Goal: Task Accomplishment & Management: Manage account settings

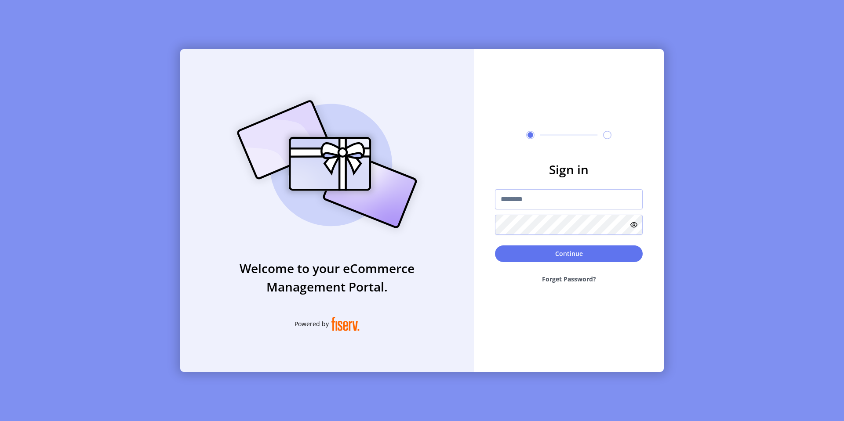
click at [673, 112] on div "Welcome to your eCommerce Management Portal. Powered by Sign in Continue Forget…" at bounding box center [422, 210] width 844 height 421
click at [548, 197] on input "text" at bounding box center [569, 199] width 148 height 20
click at [584, 197] on input "*********" at bounding box center [569, 199] width 148 height 20
type input "**********"
click at [581, 257] on button "Continue" at bounding box center [569, 254] width 148 height 17
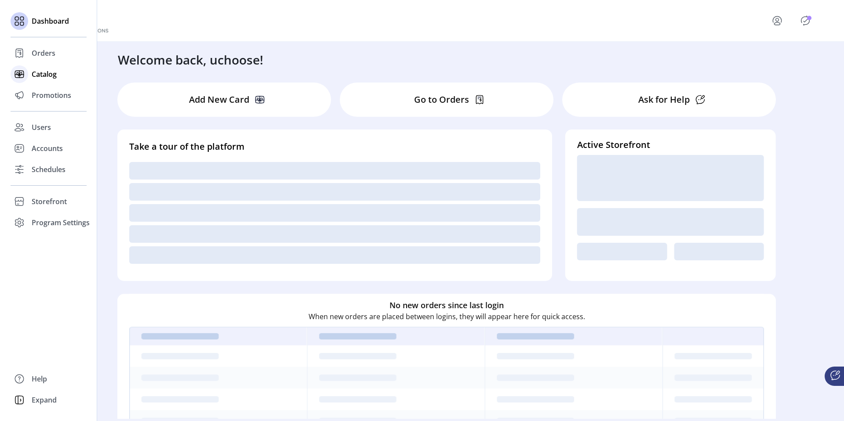
click at [31, 74] on div "Catalog" at bounding box center [49, 74] width 76 height 21
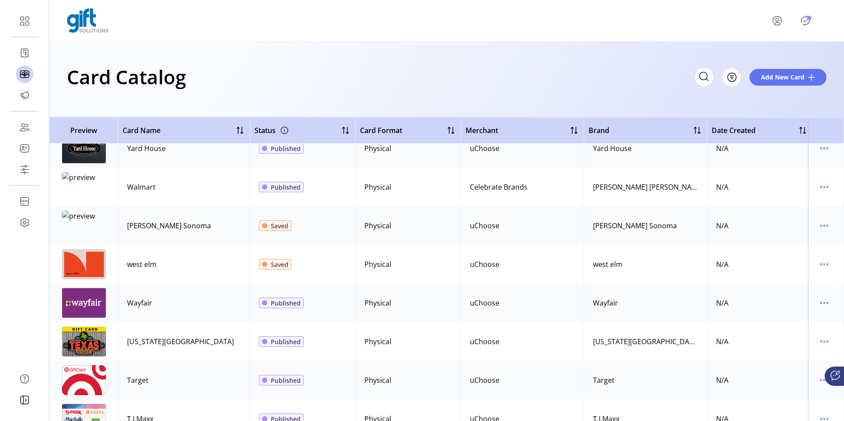
scroll to position [134, 0]
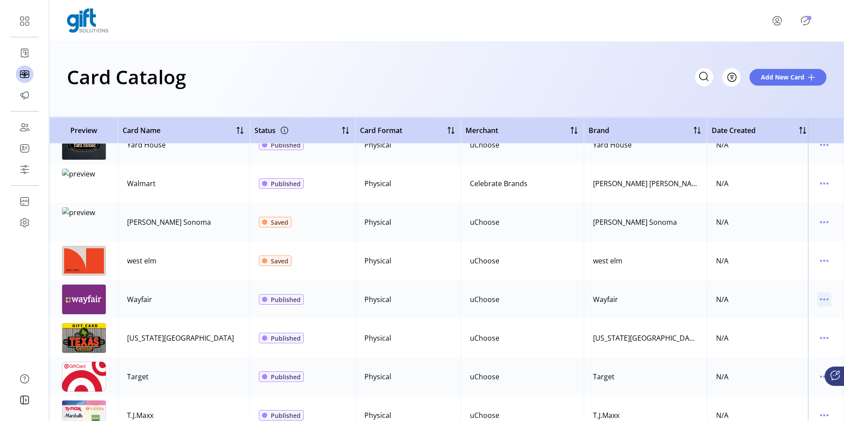
click at [821, 300] on icon "menu" at bounding box center [824, 300] width 14 height 14
click at [792, 329] on span "Edit Details" at bounding box center [782, 330] width 73 height 7
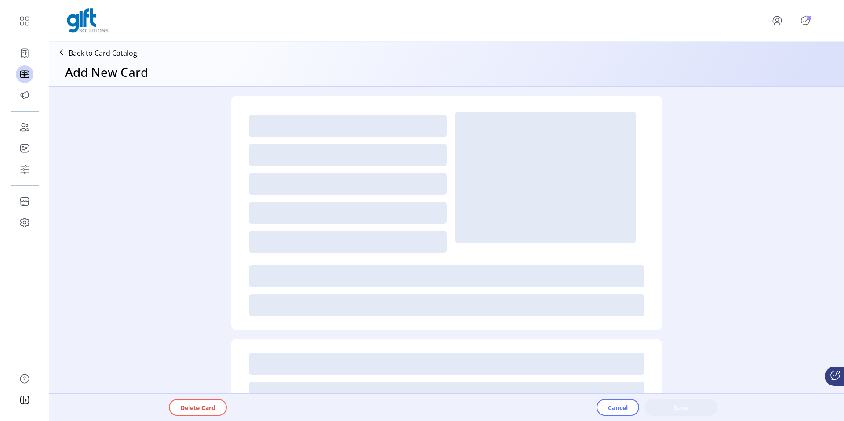
type textarea "*********"
type input "***"
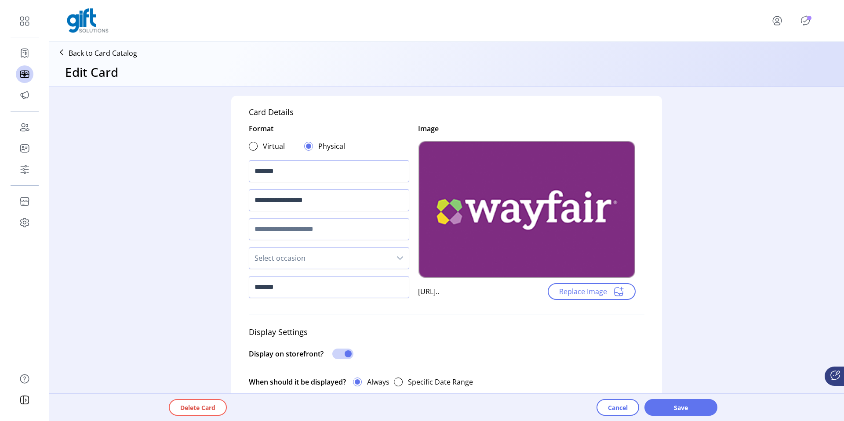
scroll to position [466, 0]
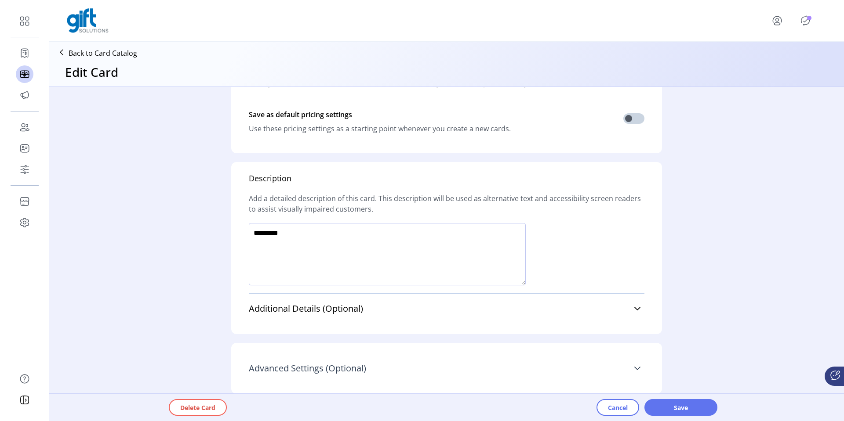
click at [634, 367] on icon at bounding box center [637, 369] width 6 height 4
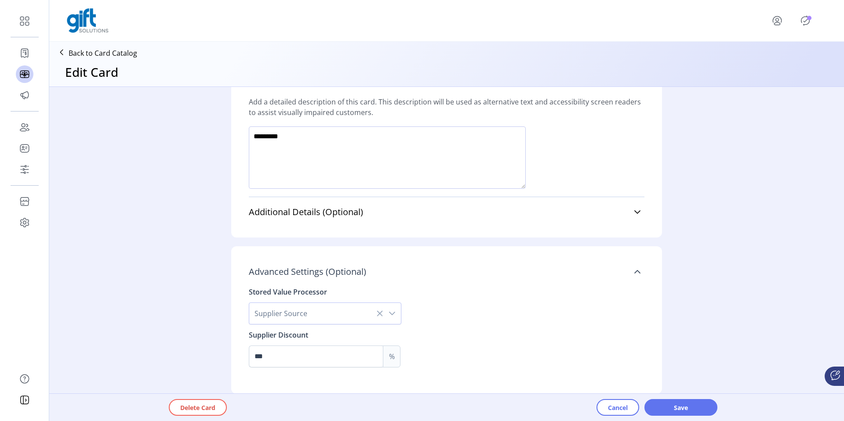
click at [393, 312] on icon "dropdown trigger" at bounding box center [392, 313] width 7 height 7
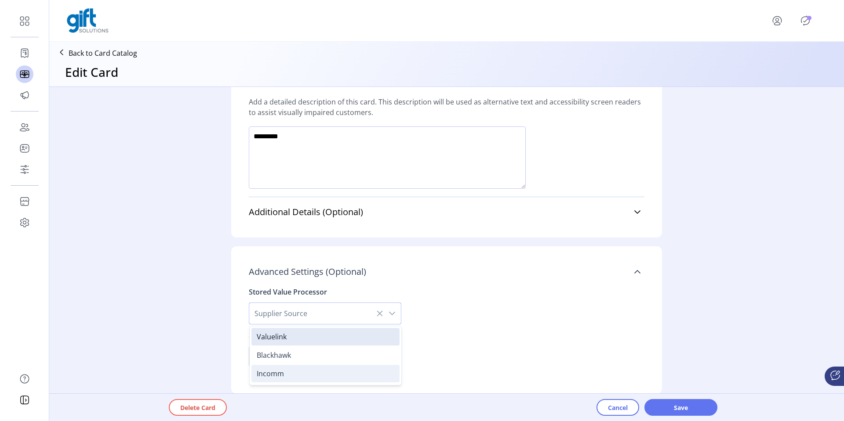
click at [346, 370] on li "Incomm" at bounding box center [325, 374] width 148 height 18
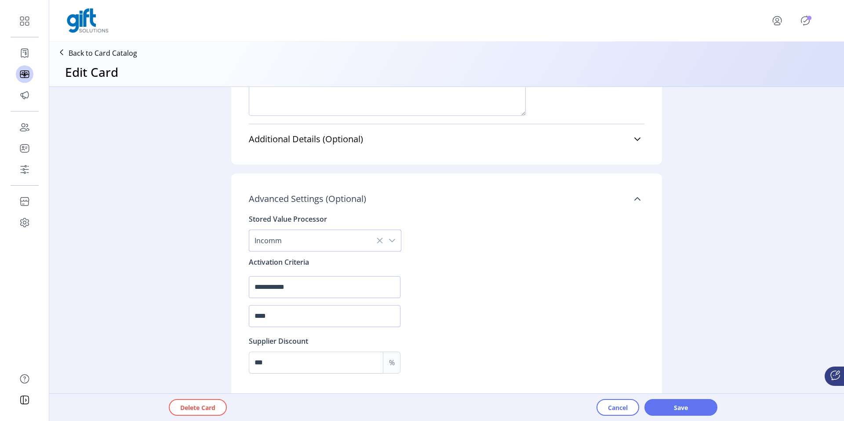
scroll to position [642, 0]
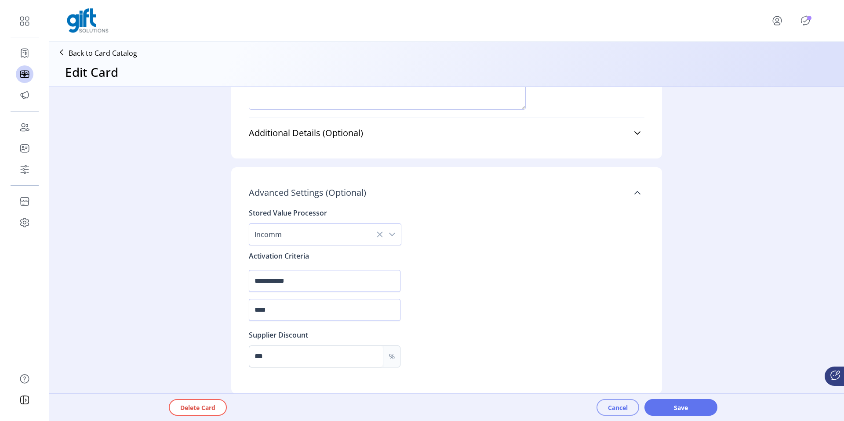
click at [608, 406] on span "Cancel" at bounding box center [618, 407] width 20 height 9
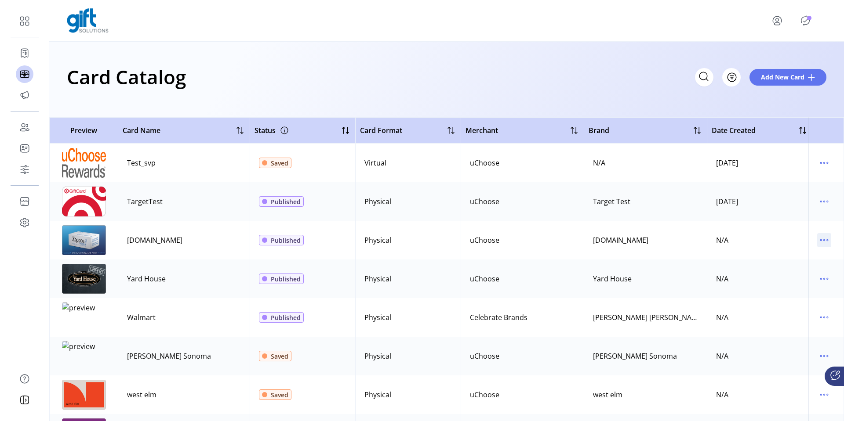
click at [824, 241] on icon "menu" at bounding box center [824, 240] width 1 height 1
click at [788, 269] on span "Edit Details" at bounding box center [782, 271] width 73 height 7
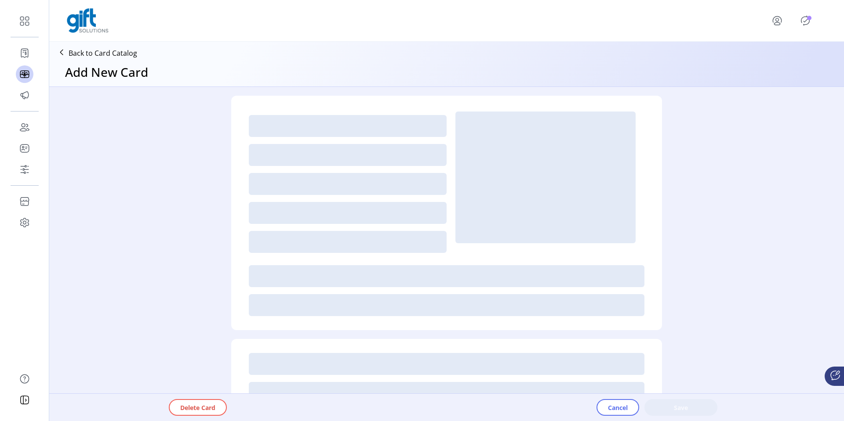
type textarea "*********"
type input "*"
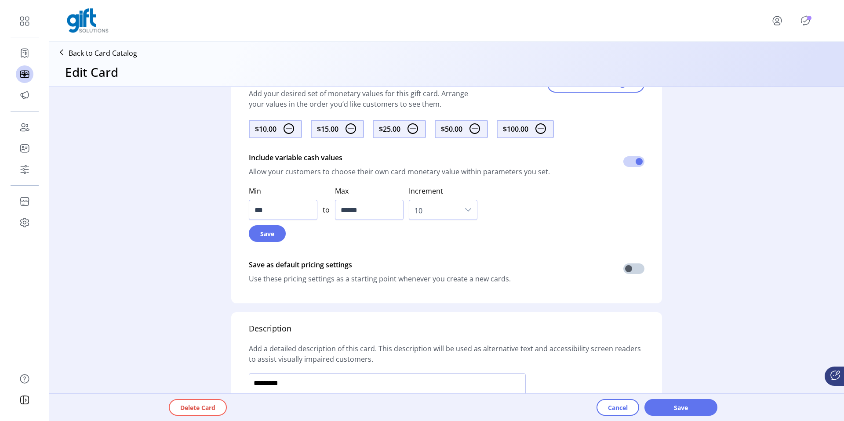
scroll to position [528, 0]
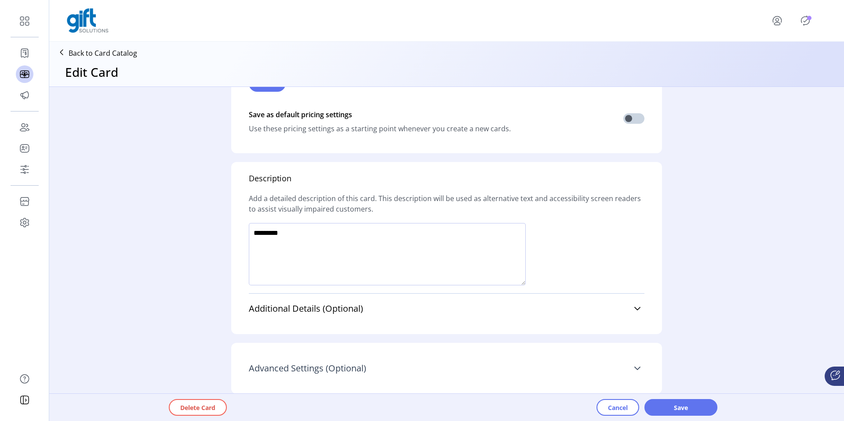
click at [634, 367] on icon at bounding box center [637, 368] width 7 height 7
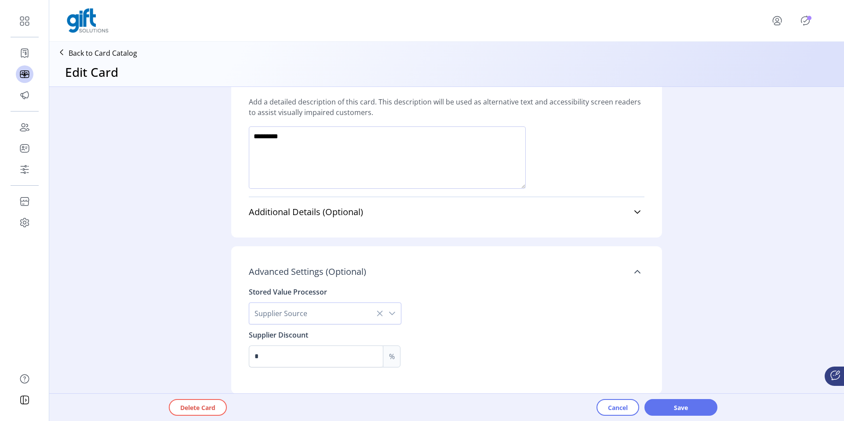
click at [389, 307] on div "dropdown trigger" at bounding box center [392, 313] width 18 height 21
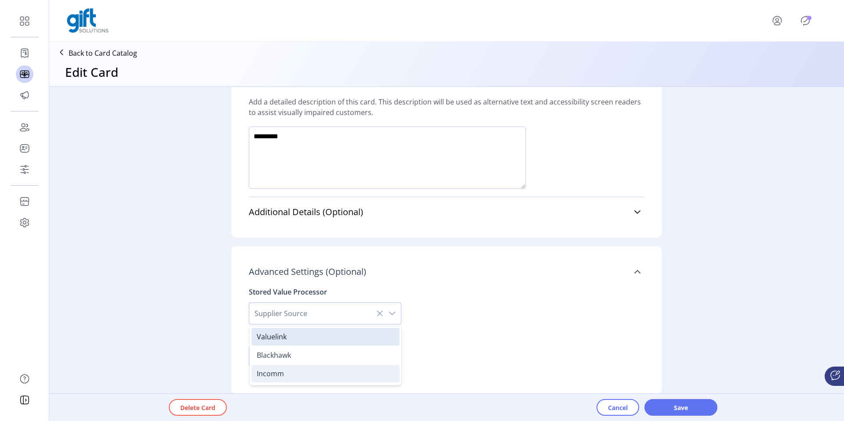
click at [316, 367] on li "Incomm" at bounding box center [325, 374] width 148 height 18
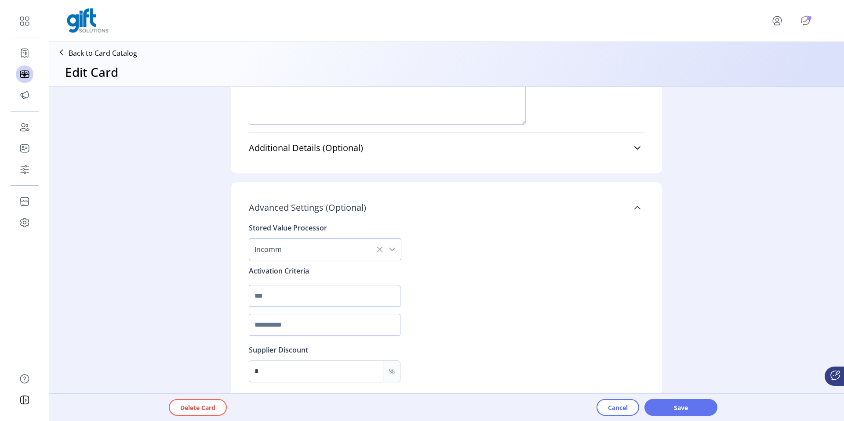
scroll to position [704, 0]
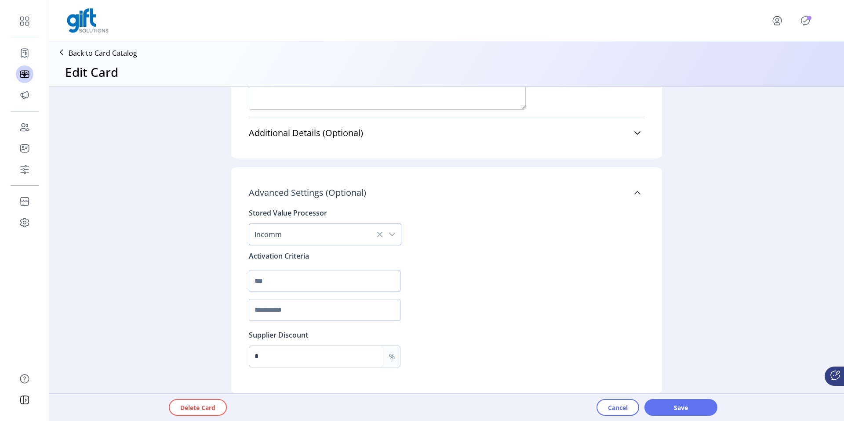
click at [394, 236] on div "dropdown trigger" at bounding box center [392, 234] width 18 height 21
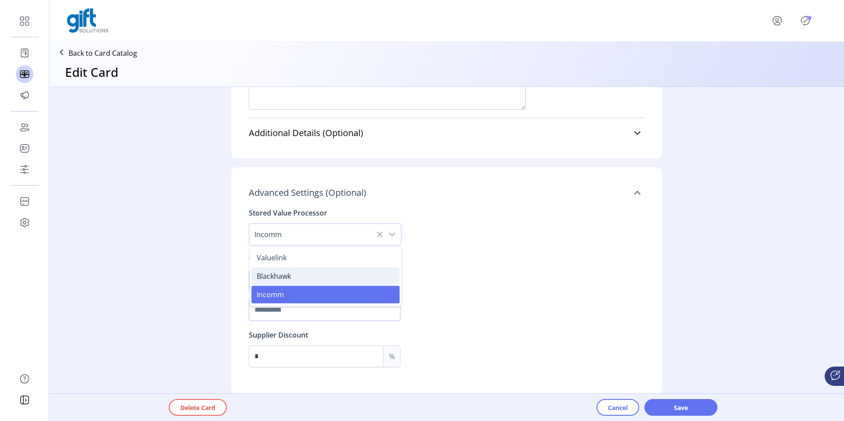
click at [355, 272] on li "Blackhawk" at bounding box center [325, 277] width 148 height 18
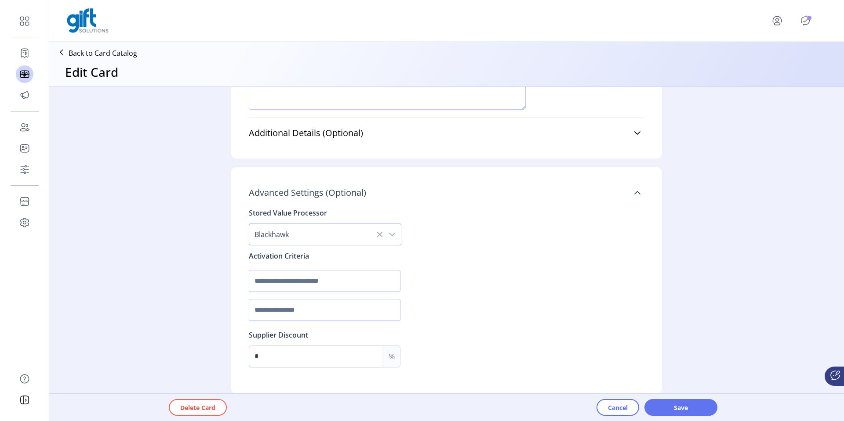
click at [395, 236] on div "dropdown trigger" at bounding box center [392, 234] width 18 height 21
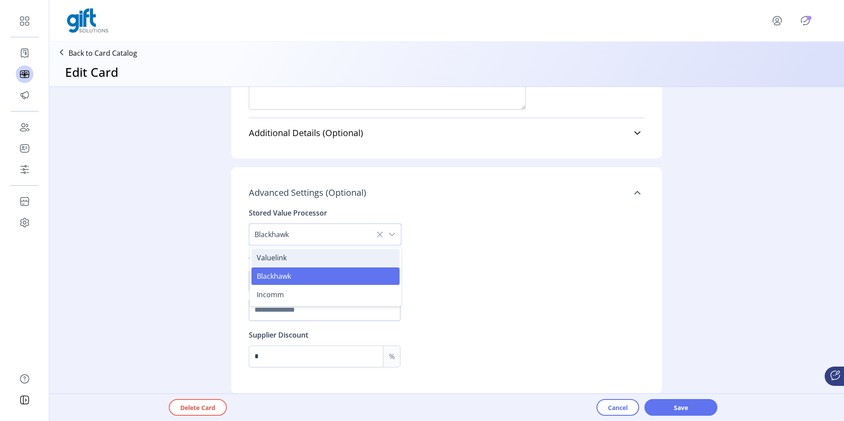
click at [360, 261] on li "Valuelink" at bounding box center [325, 258] width 148 height 18
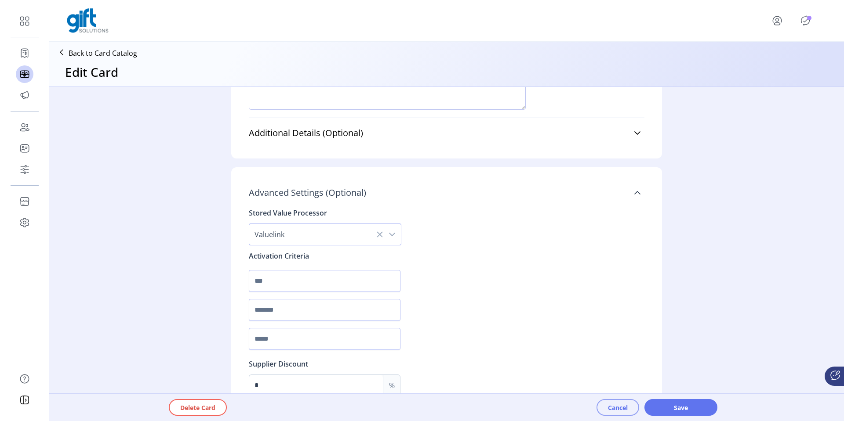
click at [604, 402] on button "Cancel" at bounding box center [617, 407] width 43 height 17
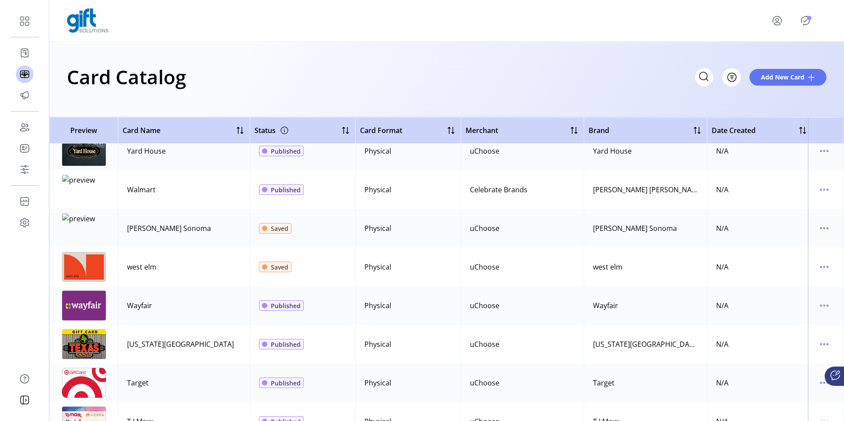
scroll to position [129, 0]
click at [821, 267] on icon "menu" at bounding box center [824, 266] width 14 height 14
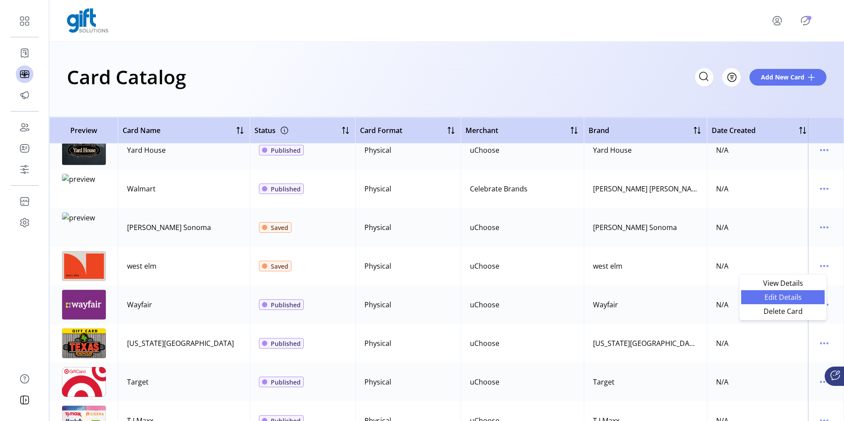
click at [798, 294] on span "Edit Details" at bounding box center [782, 297] width 73 height 7
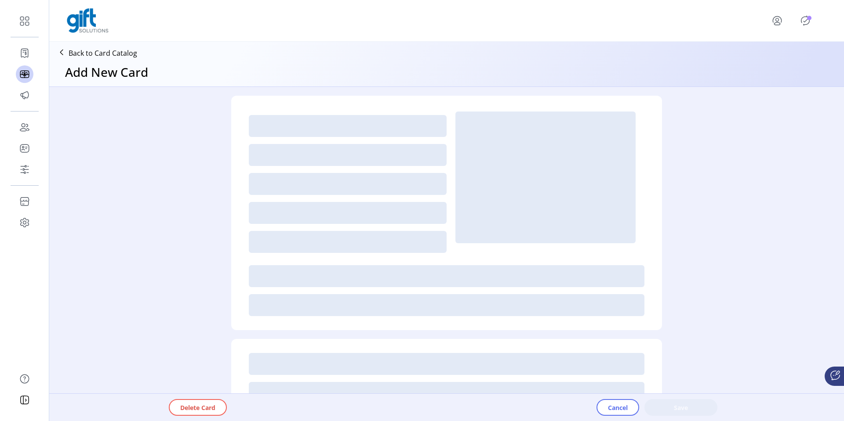
type textarea "*********"
type input "*"
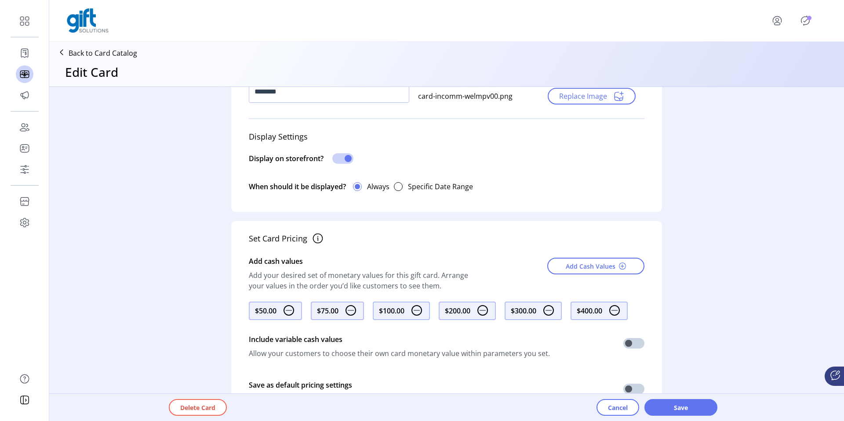
scroll to position [466, 0]
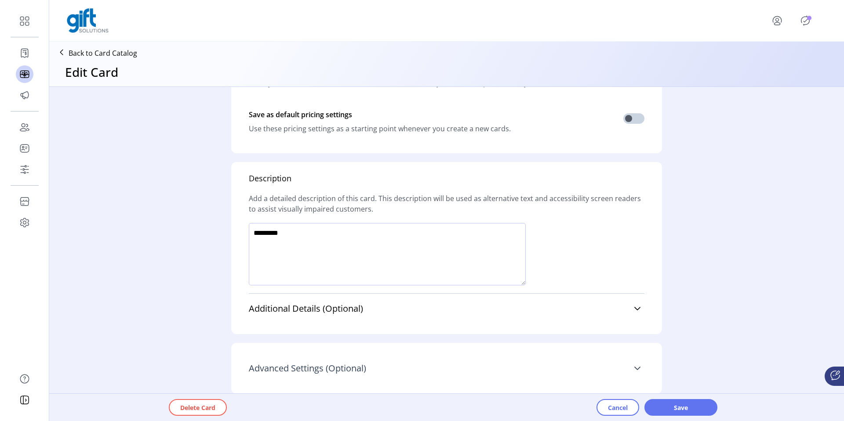
click at [639, 370] on link "Advanced Settings (Optional)" at bounding box center [447, 368] width 396 height 19
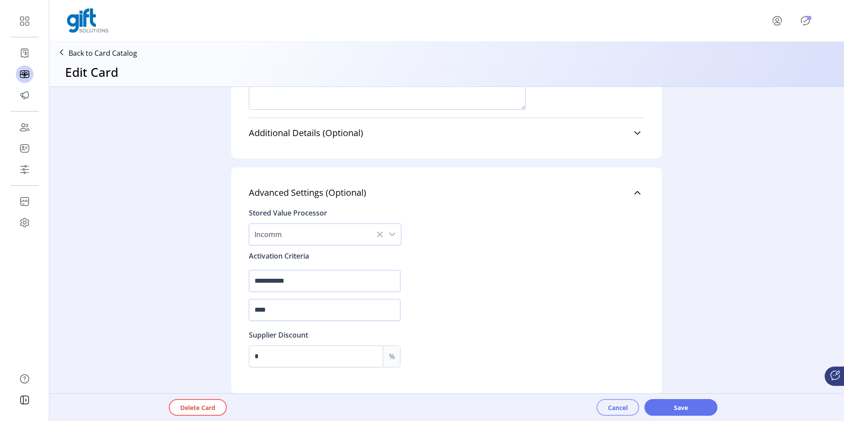
click at [622, 404] on span "Cancel" at bounding box center [618, 407] width 20 height 9
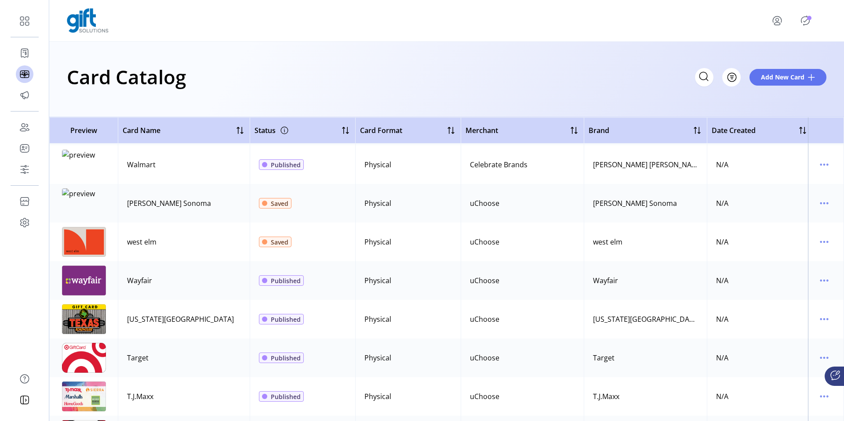
scroll to position [207, 0]
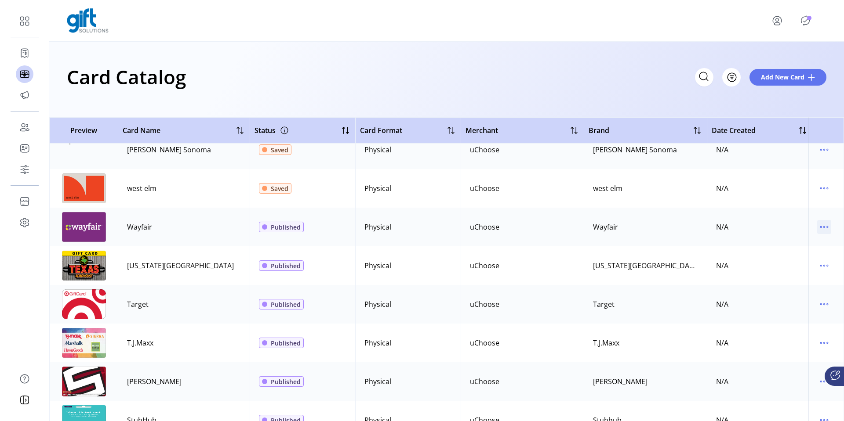
click at [821, 227] on icon "menu" at bounding box center [824, 227] width 14 height 14
click at [766, 256] on span "Edit Details" at bounding box center [782, 258] width 73 height 7
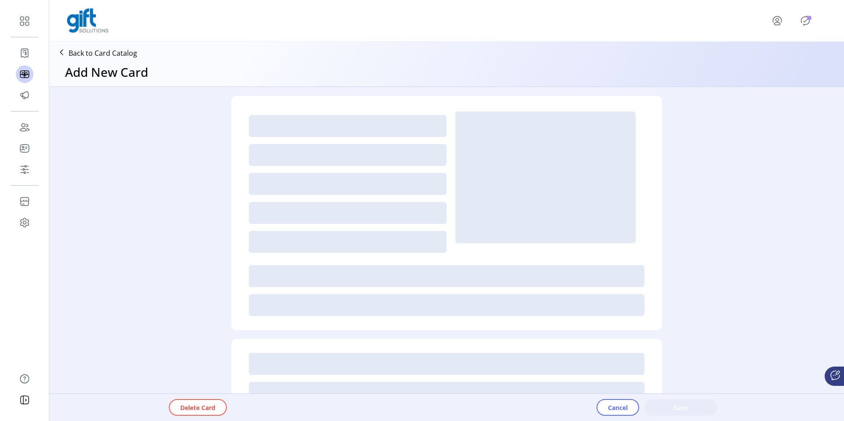
type textarea "*********"
type input "***"
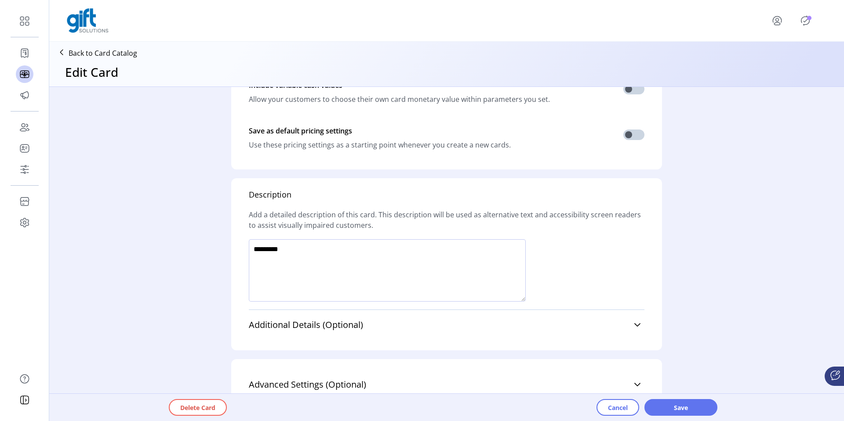
scroll to position [466, 0]
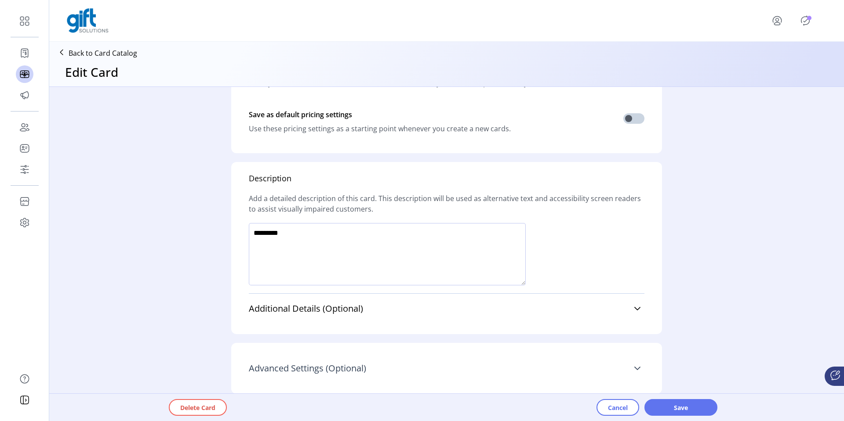
click at [636, 366] on icon at bounding box center [637, 368] width 7 height 7
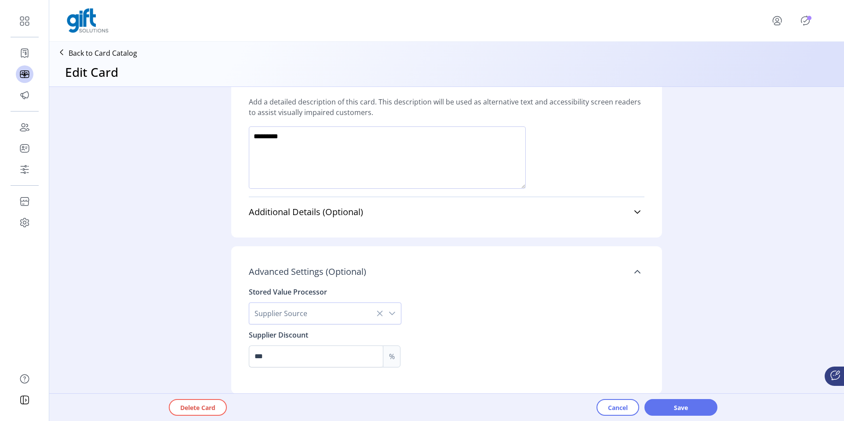
click at [396, 314] on div "dropdown trigger" at bounding box center [392, 313] width 18 height 21
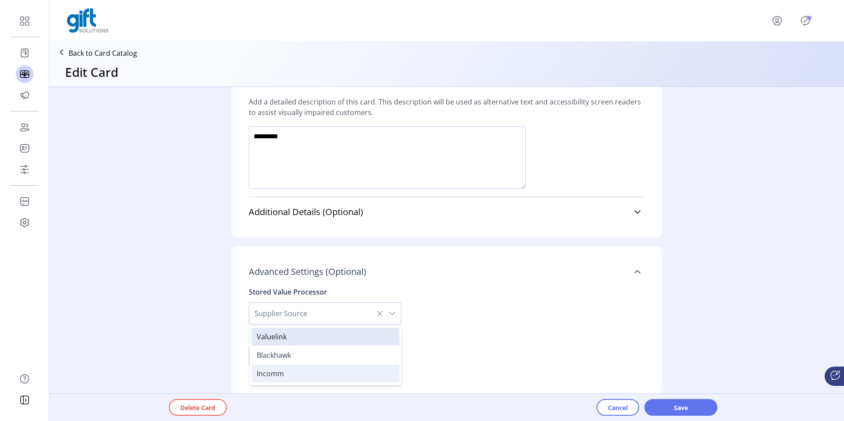
click at [346, 367] on li "Incomm" at bounding box center [325, 374] width 148 height 18
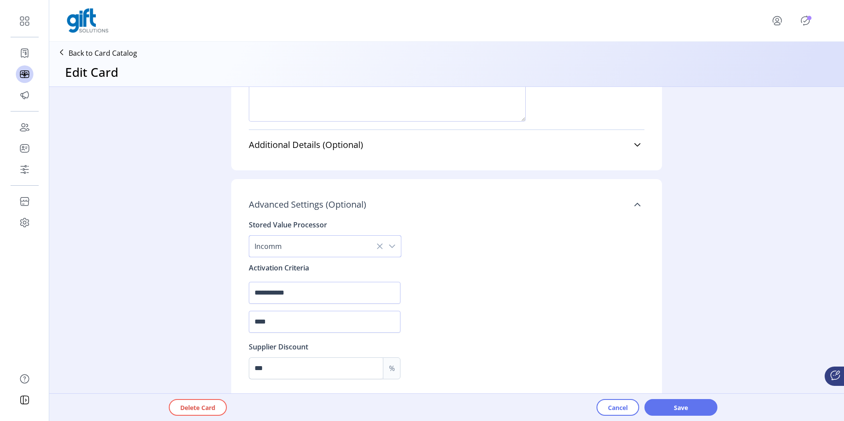
scroll to position [642, 0]
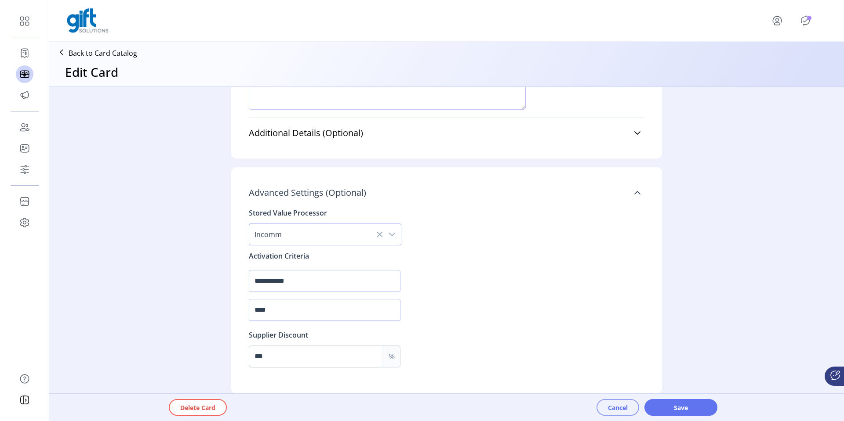
click at [614, 409] on span "Cancel" at bounding box center [618, 407] width 20 height 9
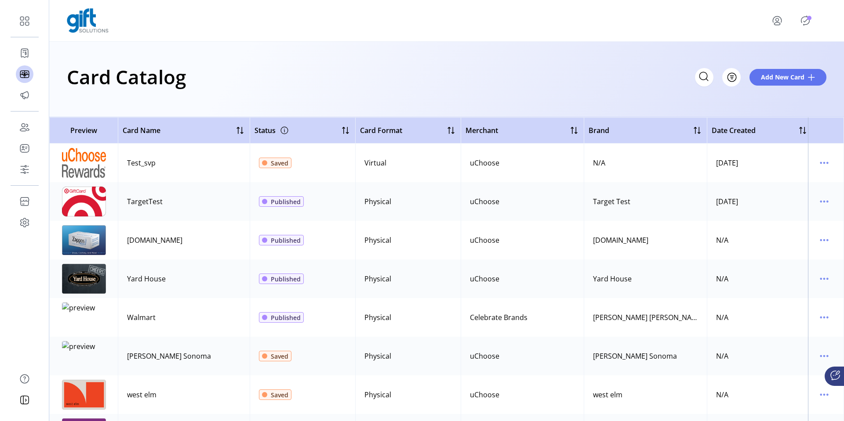
click at [512, 80] on div "Card Catalog Filter Add New Card" at bounding box center [446, 77] width 759 height 31
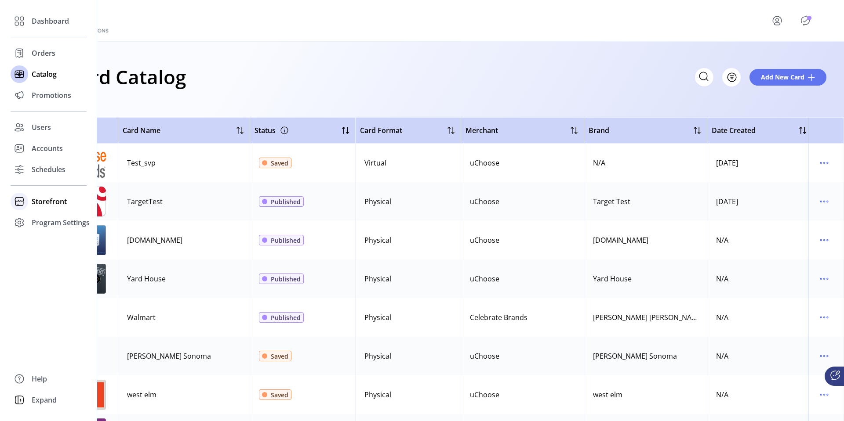
click at [38, 201] on span "Storefront" at bounding box center [49, 201] width 35 height 11
click at [54, 224] on span "Configuration" at bounding box center [55, 219] width 46 height 11
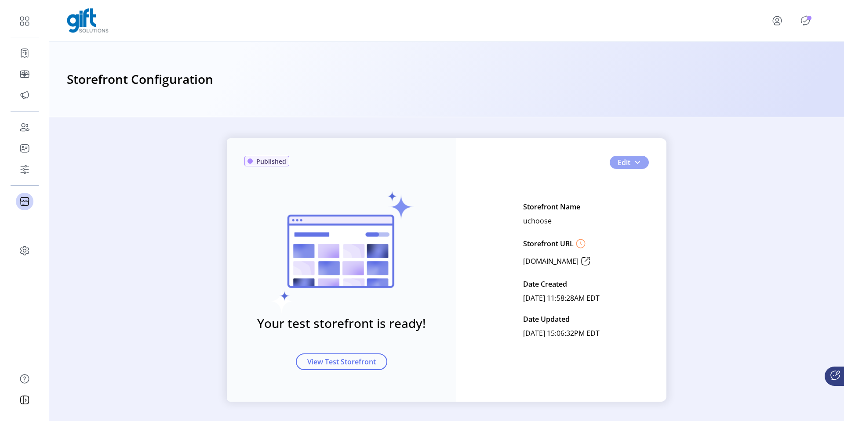
click at [625, 164] on span "Edit" at bounding box center [623, 162] width 13 height 11
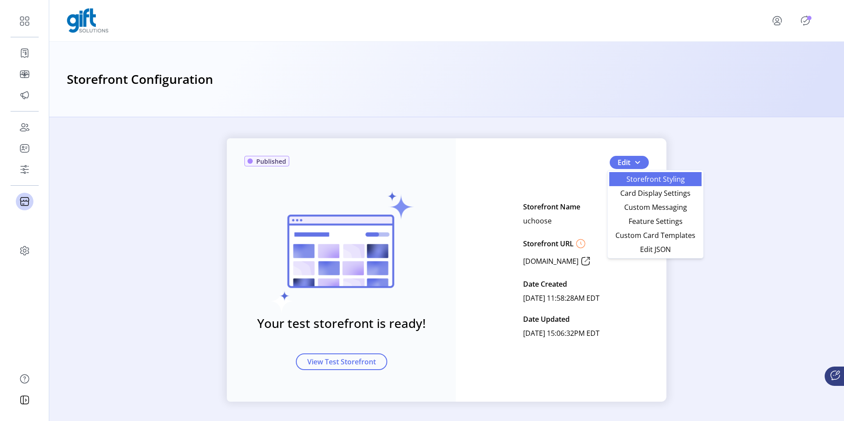
click at [639, 181] on span "Storefront Styling" at bounding box center [655, 179] width 82 height 7
